Goal: Find specific page/section: Find specific page/section

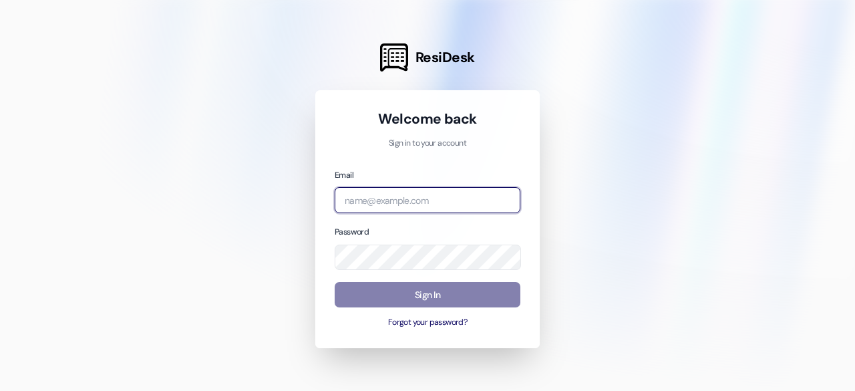
click at [399, 198] on input "email" at bounding box center [428, 200] width 186 height 26
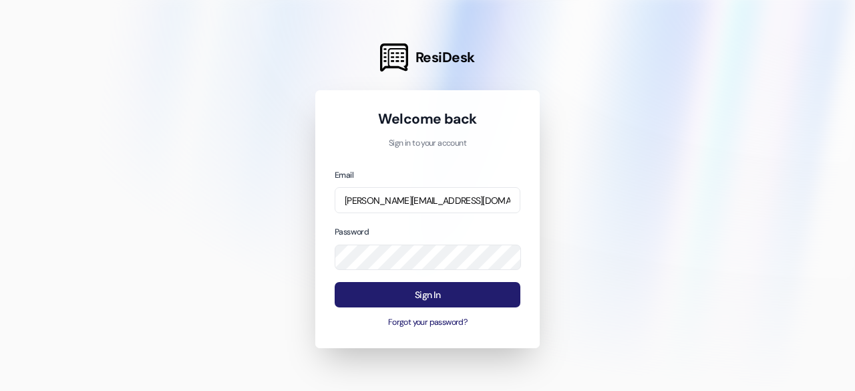
click at [442, 293] on button "Sign In" at bounding box center [428, 295] width 186 height 26
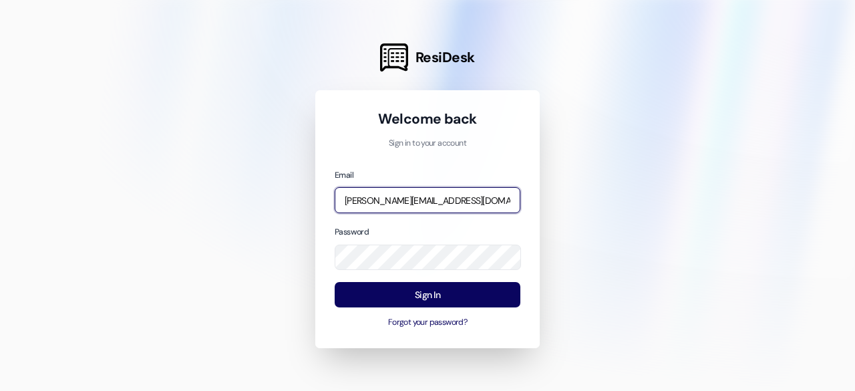
click at [444, 205] on input "[PERSON_NAME][EMAIL_ADDRESS][DOMAIN_NAME]" at bounding box center [428, 200] width 186 height 26
type input "[PERSON_NAME][EMAIL_ADDRESS][DOMAIN_NAME]"
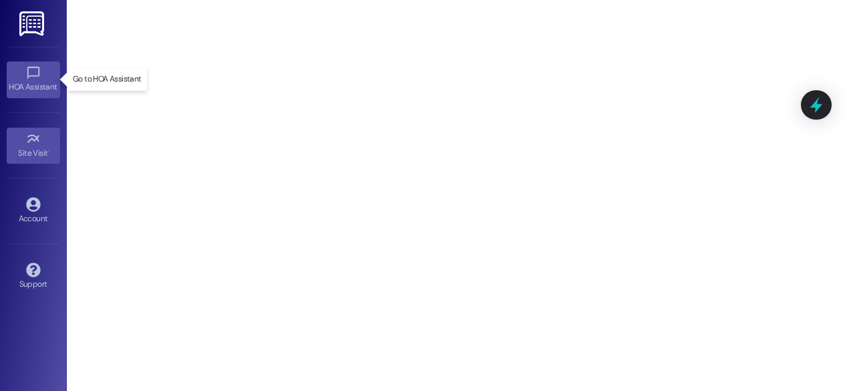
click at [28, 71] on icon at bounding box center [33, 72] width 15 height 15
